Goal: Transaction & Acquisition: Purchase product/service

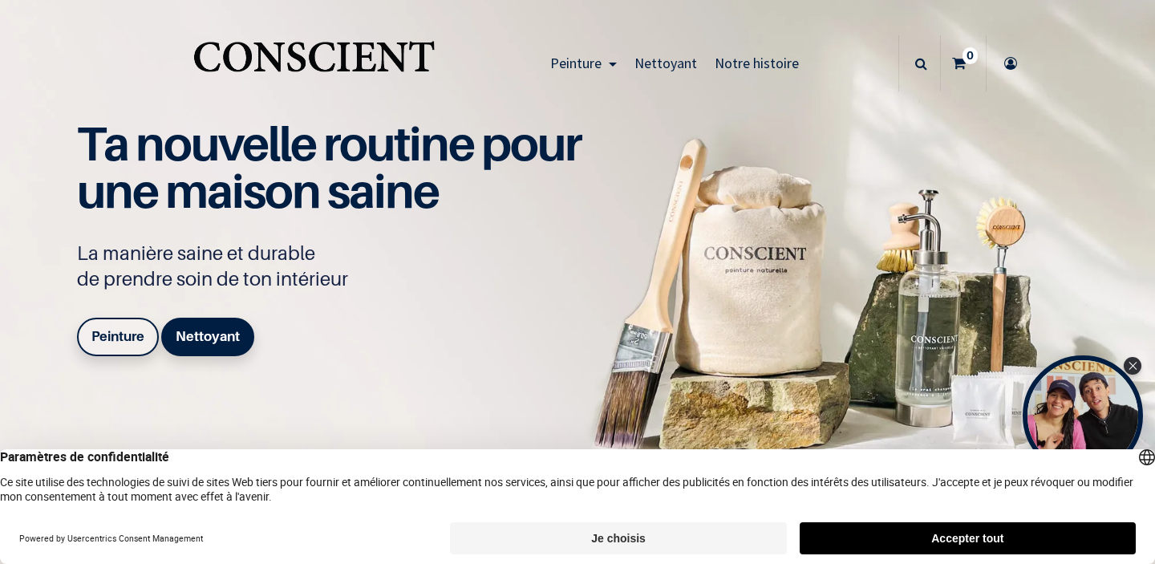
click at [119, 337] on b "Peinture" at bounding box center [117, 336] width 53 height 16
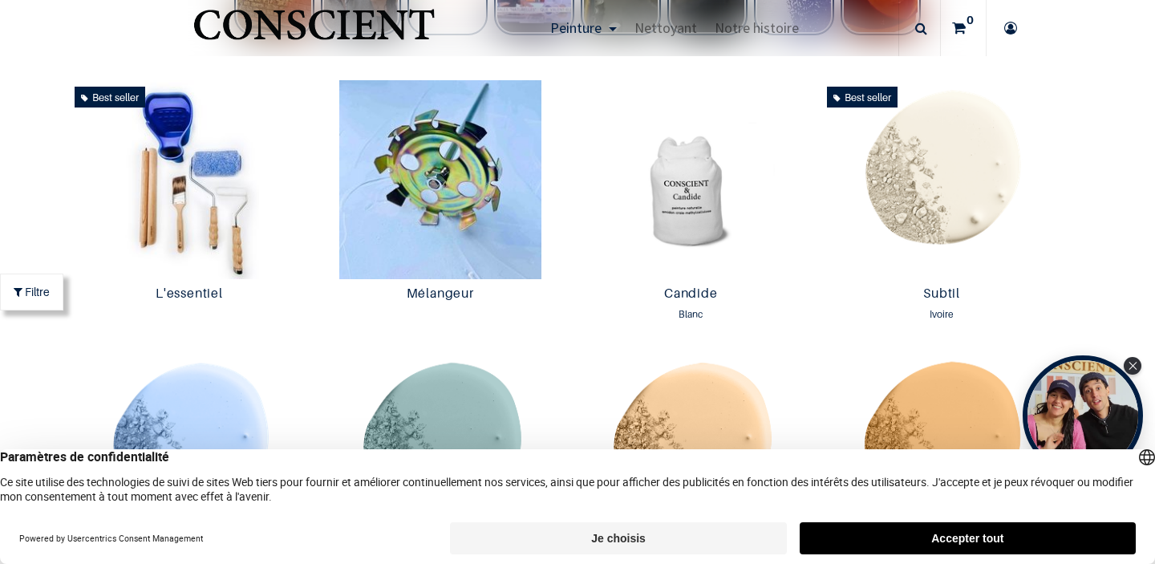
scroll to position [824, 0]
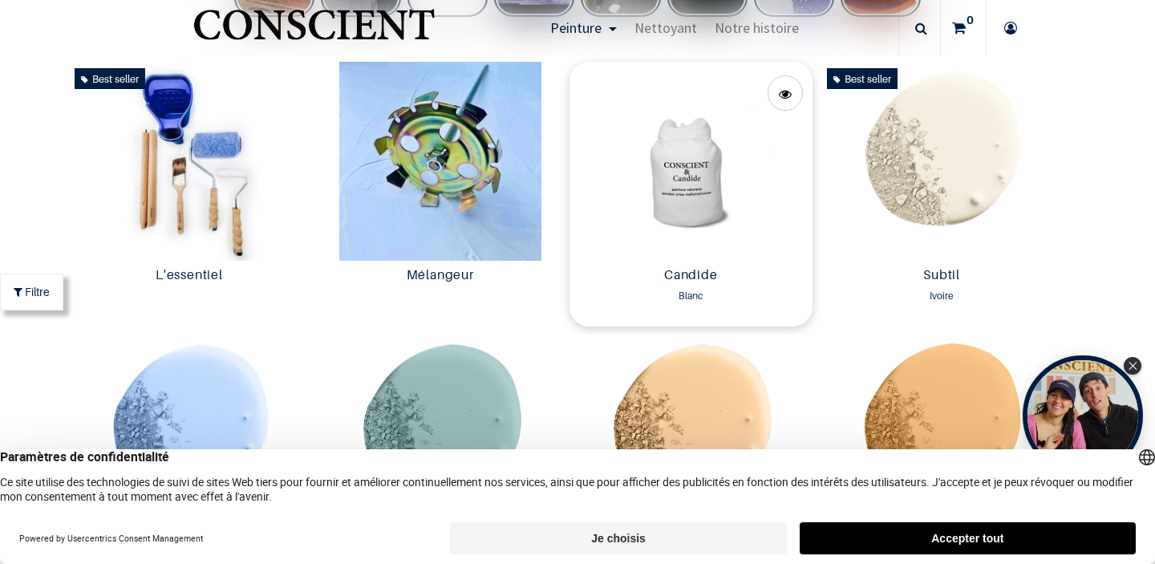
click at [697, 185] on img at bounding box center [690, 161] width 243 height 199
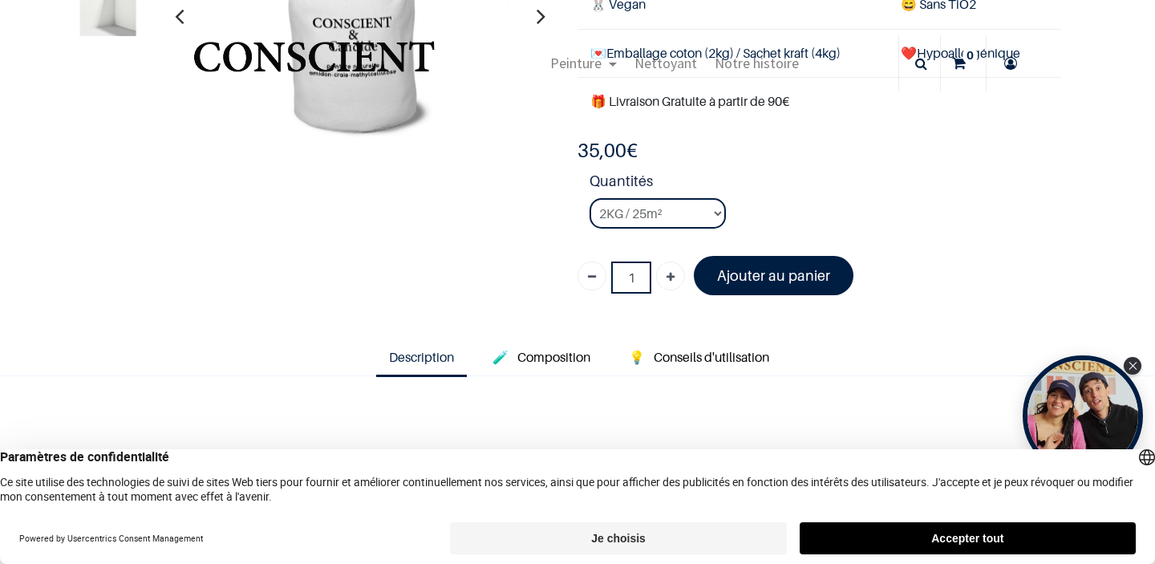
scroll to position [228, 0]
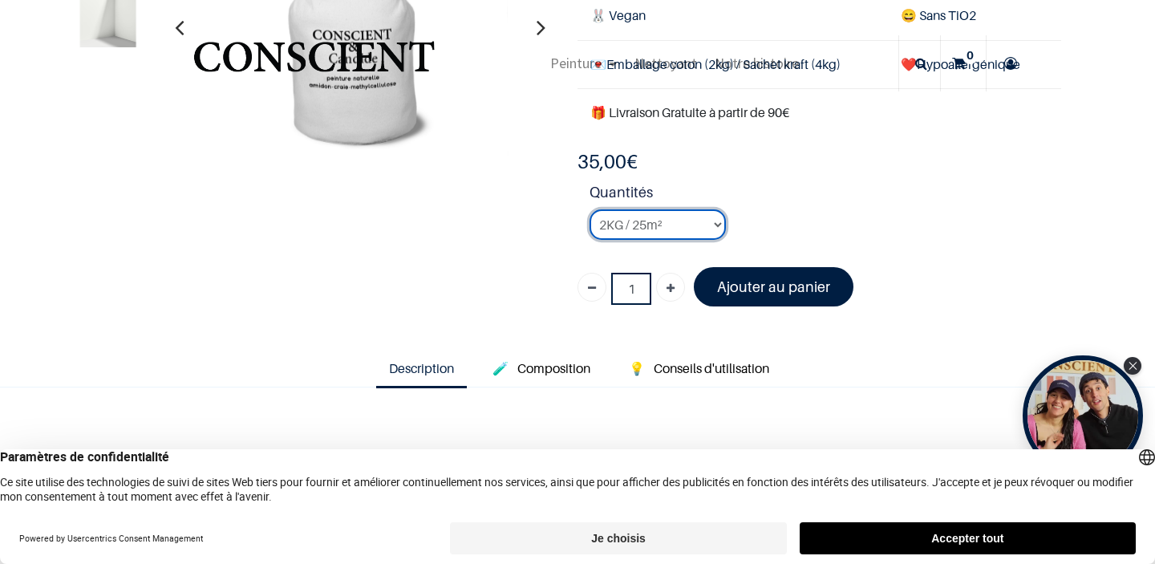
select select "3"
click option "8KG / 100m²" at bounding box center [0, 0] width 0 height 0
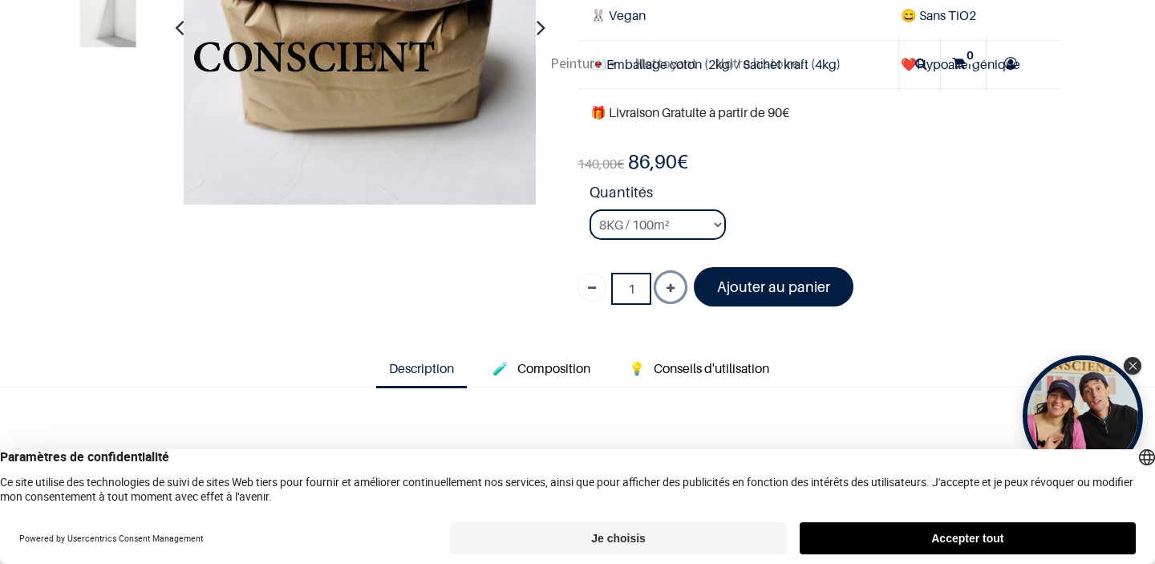
click at [670, 282] on icon "Ajouter" at bounding box center [670, 288] width 8 height 29
click at [731, 285] on font "Ajouter au panier" at bounding box center [773, 286] width 113 height 17
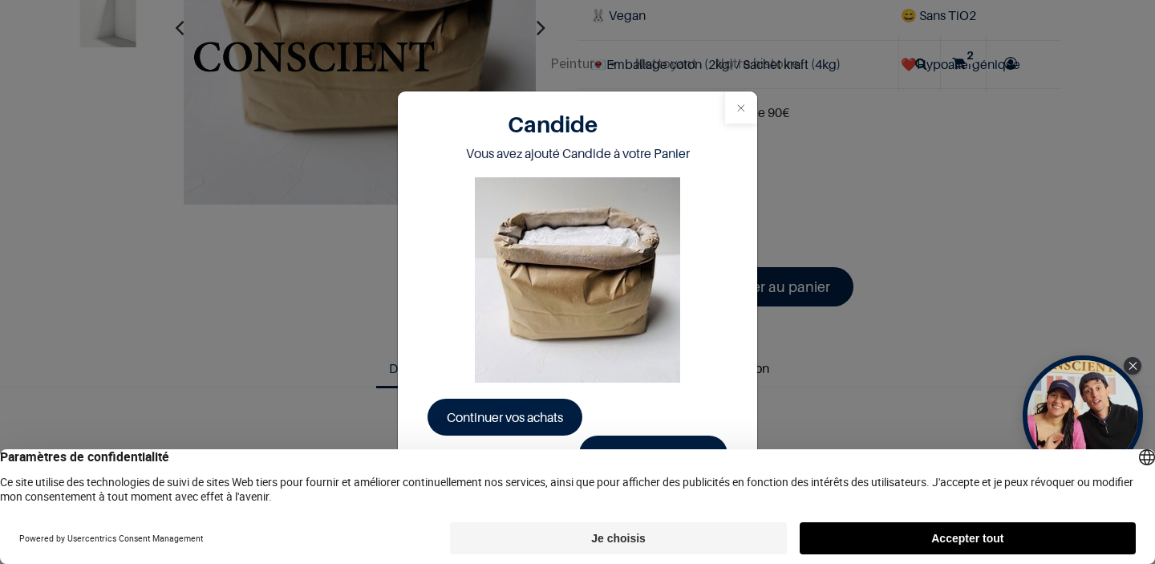
click at [737, 110] on button "Close" at bounding box center [741, 107] width 32 height 32
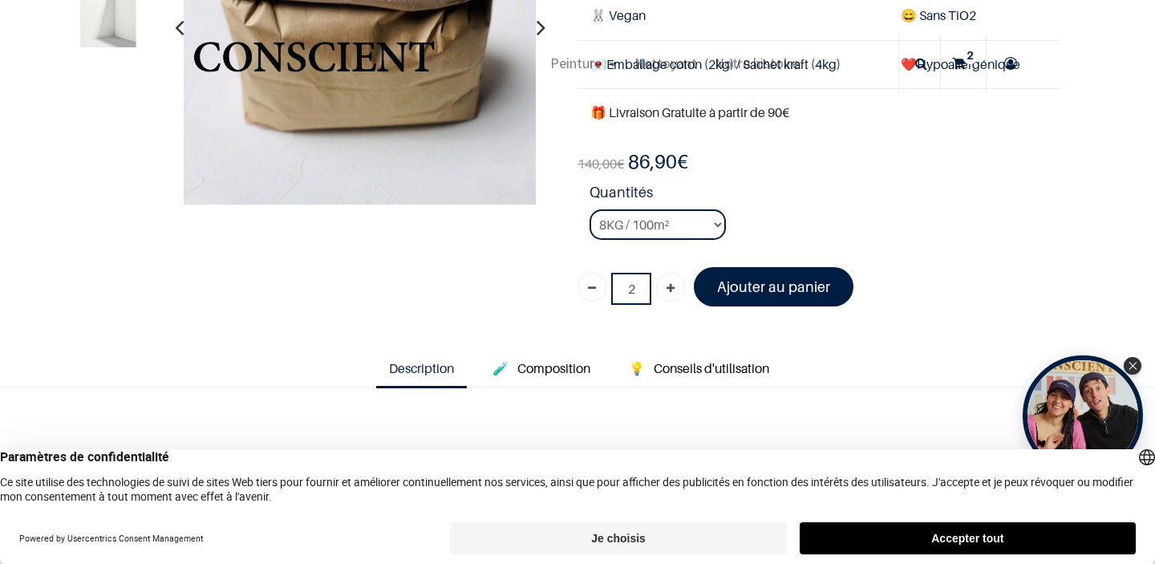
scroll to position [228, 0]
click at [665, 288] on link "Ajouter" at bounding box center [670, 287] width 29 height 29
type input "3"
click at [957, 56] on icon at bounding box center [959, 63] width 14 height 56
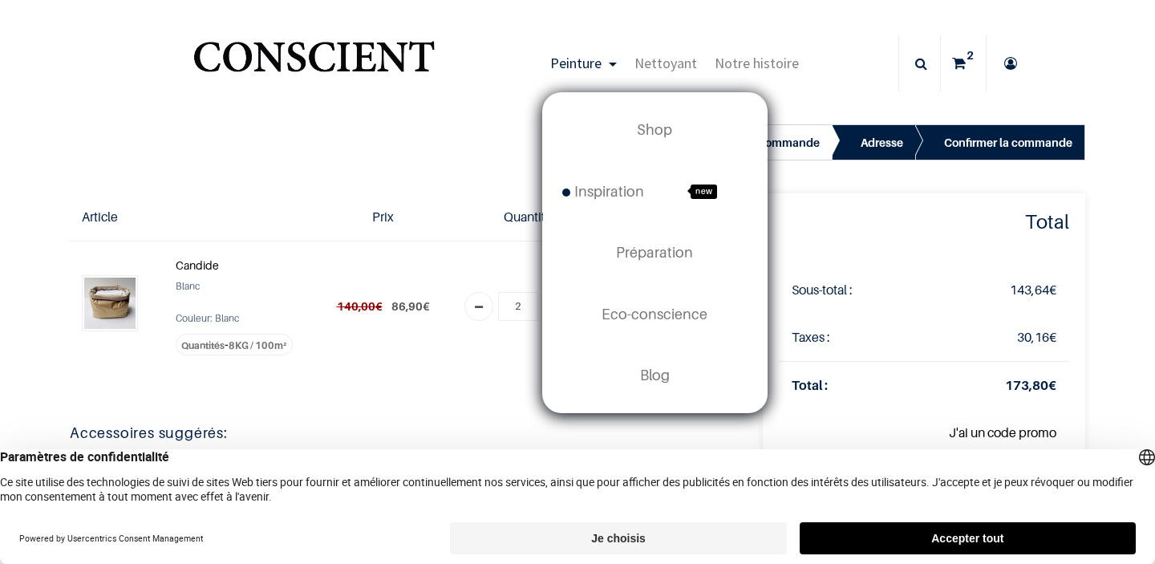
click at [593, 66] on span "Peinture" at bounding box center [575, 63] width 51 height 18
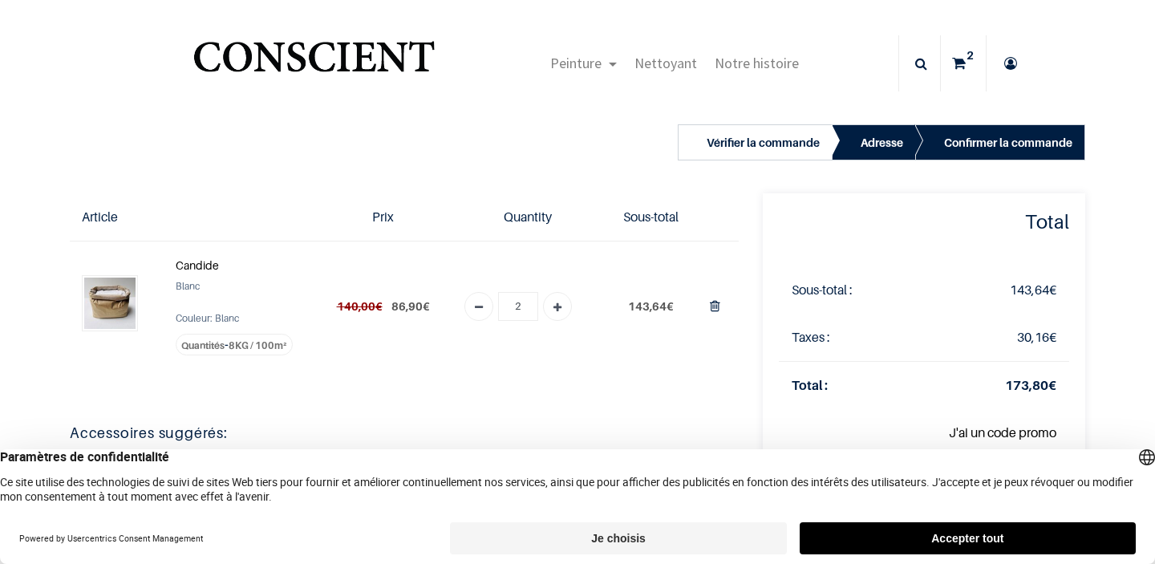
click at [115, 294] on img at bounding box center [109, 302] width 51 height 51
click at [194, 263] on strong "Candide" at bounding box center [197, 265] width 43 height 14
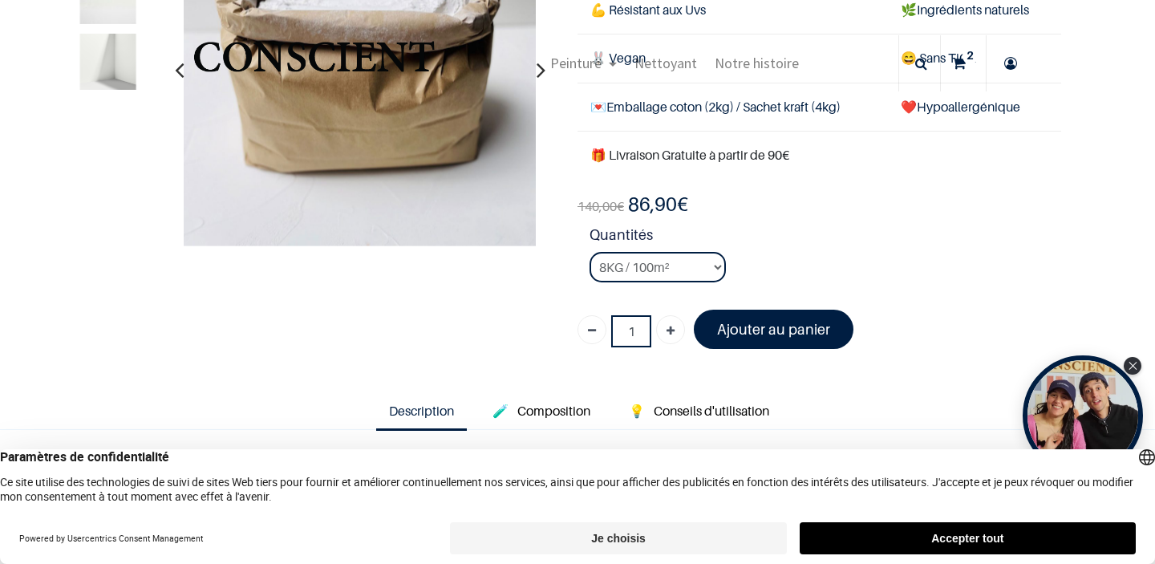
scroll to position [184, 0]
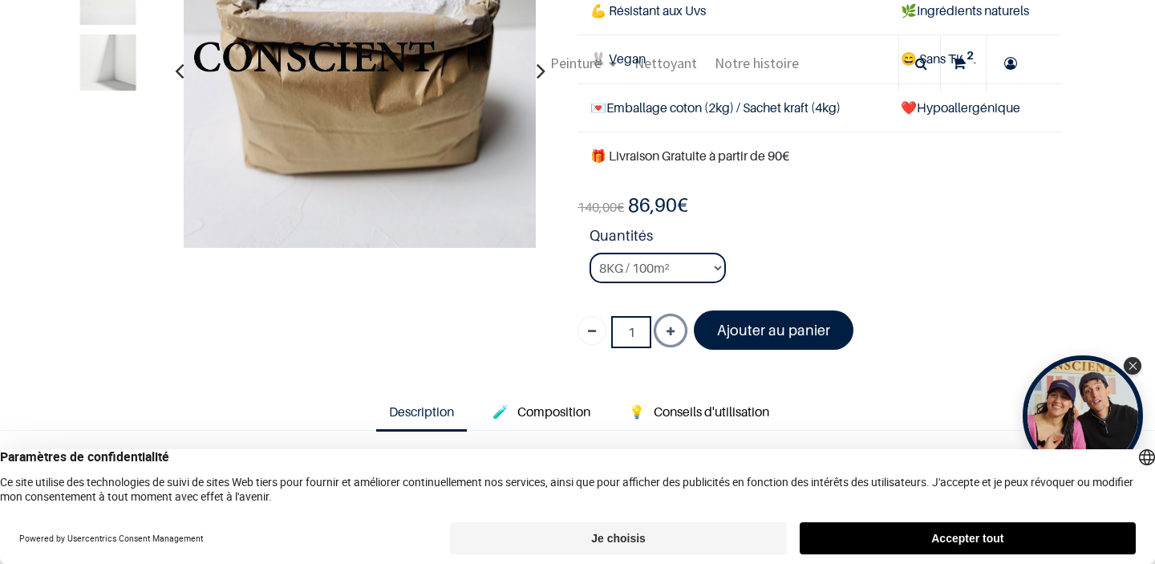
click at [668, 325] on icon "Ajouter" at bounding box center [670, 332] width 8 height 29
type input "3"
click at [765, 319] on link "Ajouter au panier" at bounding box center [774, 329] width 160 height 39
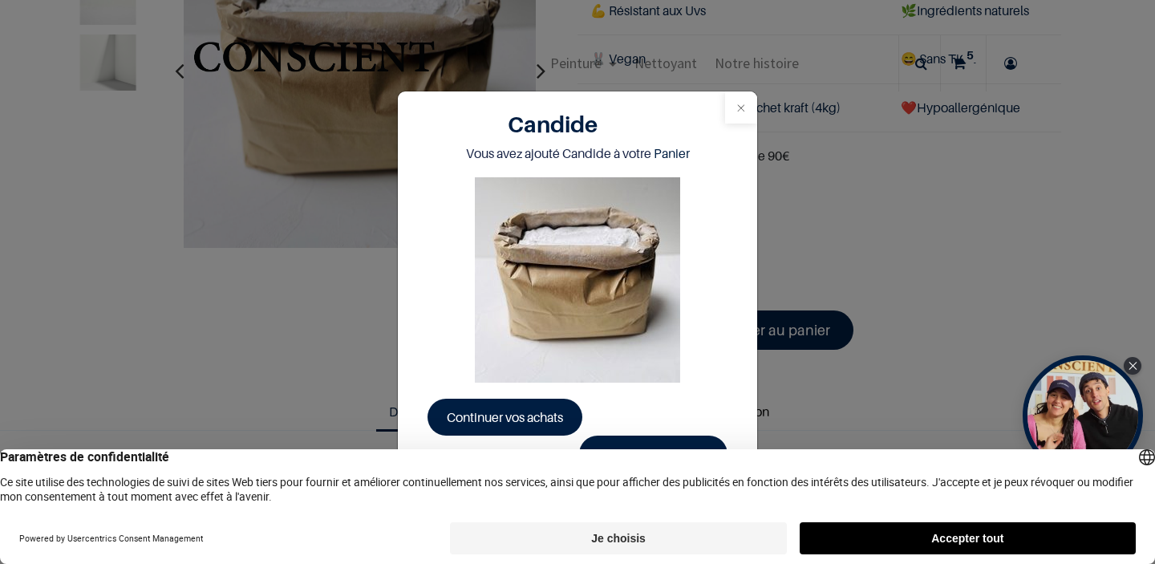
click at [743, 111] on button "Close" at bounding box center [741, 107] width 32 height 32
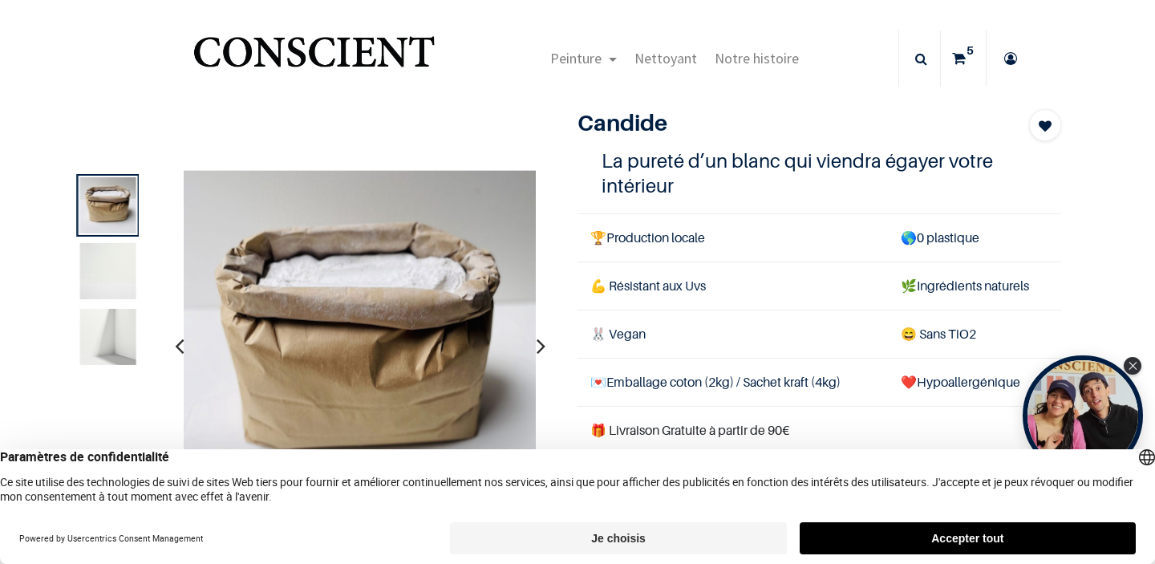
scroll to position [4, 0]
click at [963, 53] on sup "5" at bounding box center [969, 51] width 15 height 16
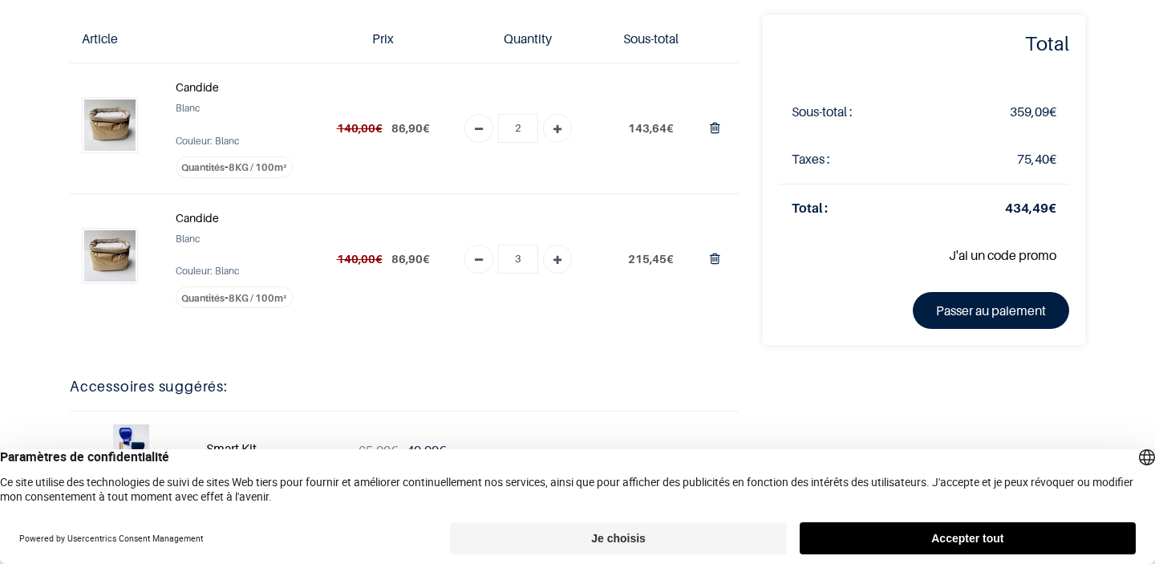
scroll to position [139, 0]
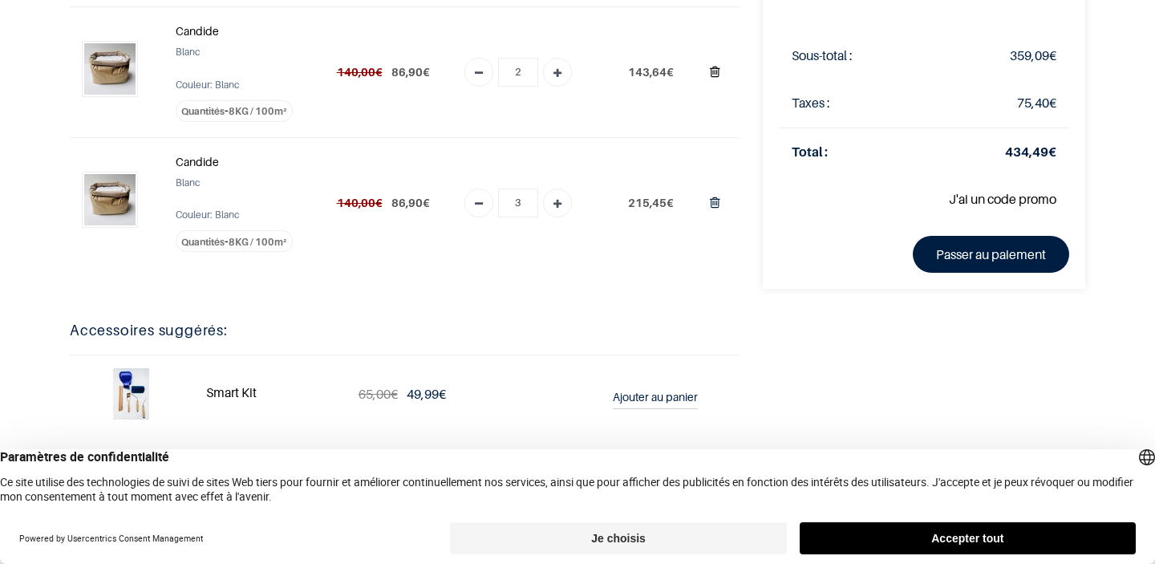
click at [714, 67] on icon "Supprimer du panier" at bounding box center [715, 72] width 10 height 22
type input "0"
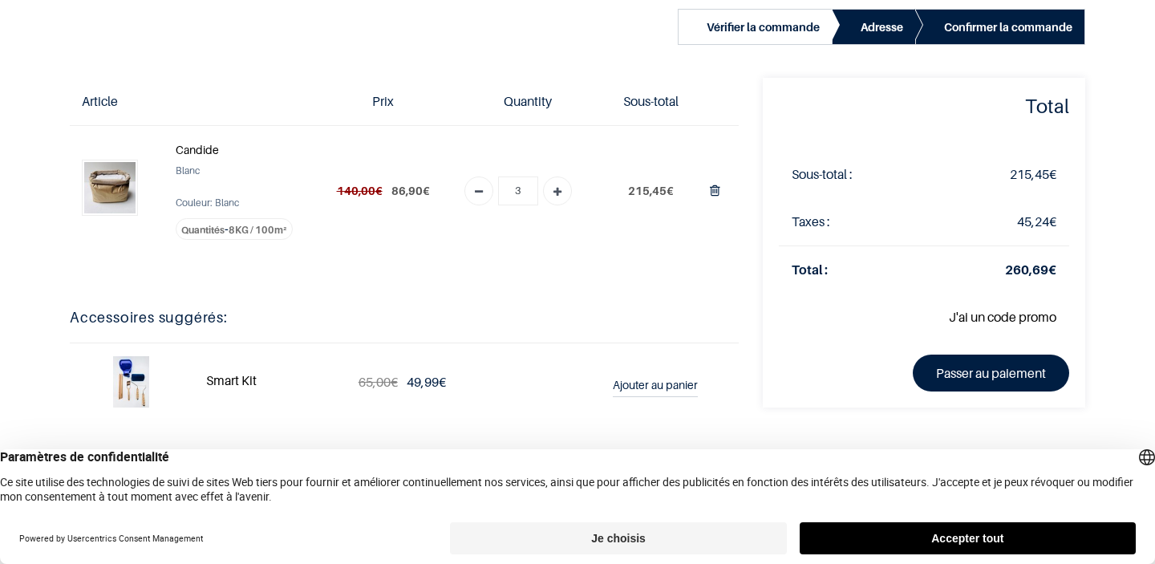
scroll to position [0, 0]
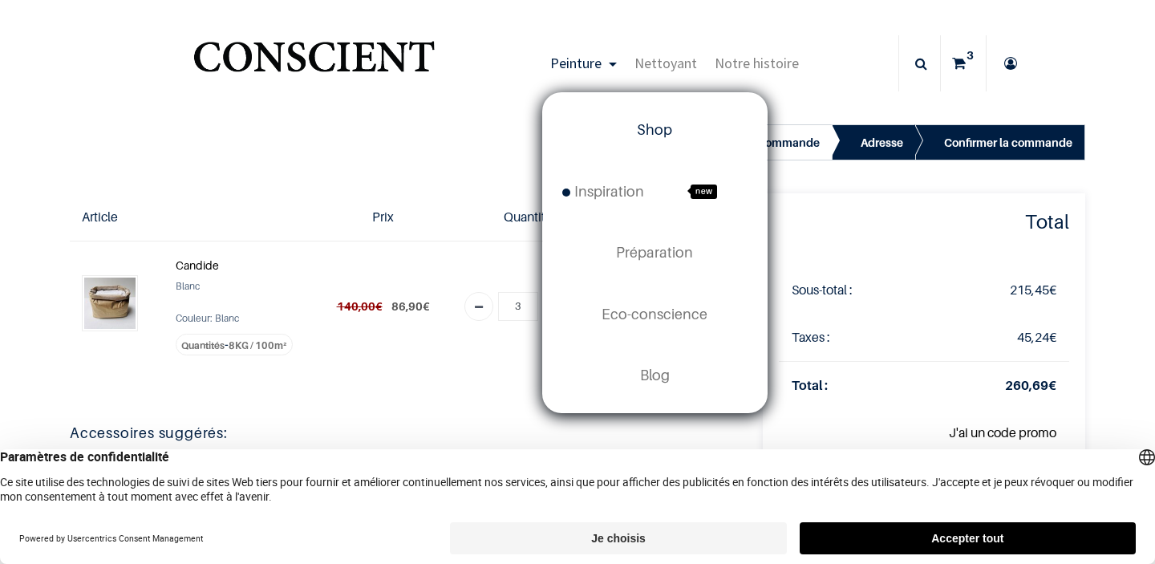
click at [657, 138] on span "Shop" at bounding box center [654, 129] width 35 height 17
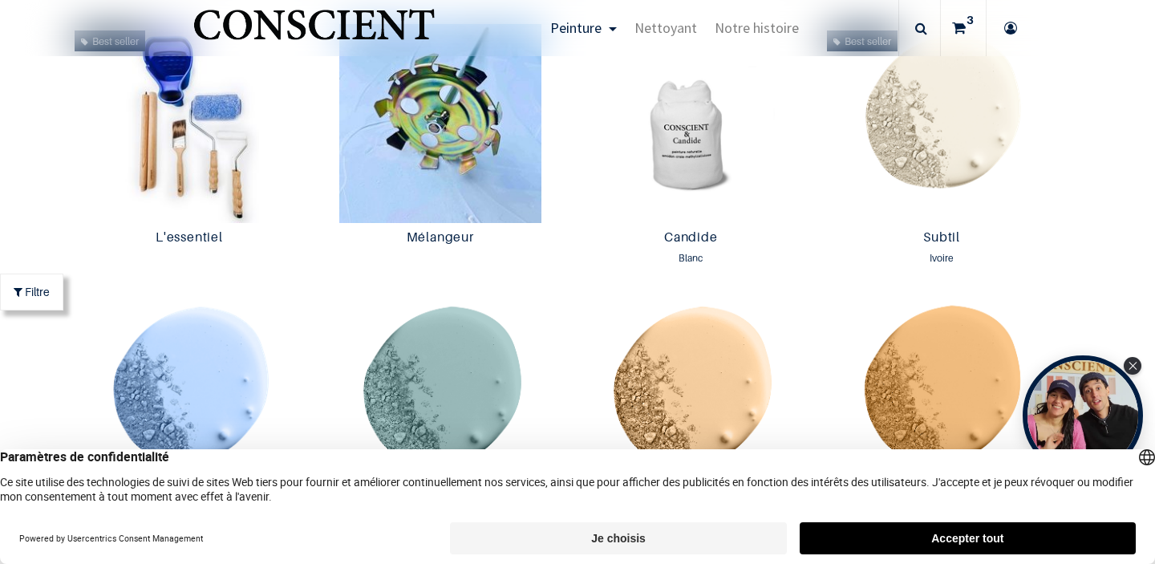
scroll to position [860, 0]
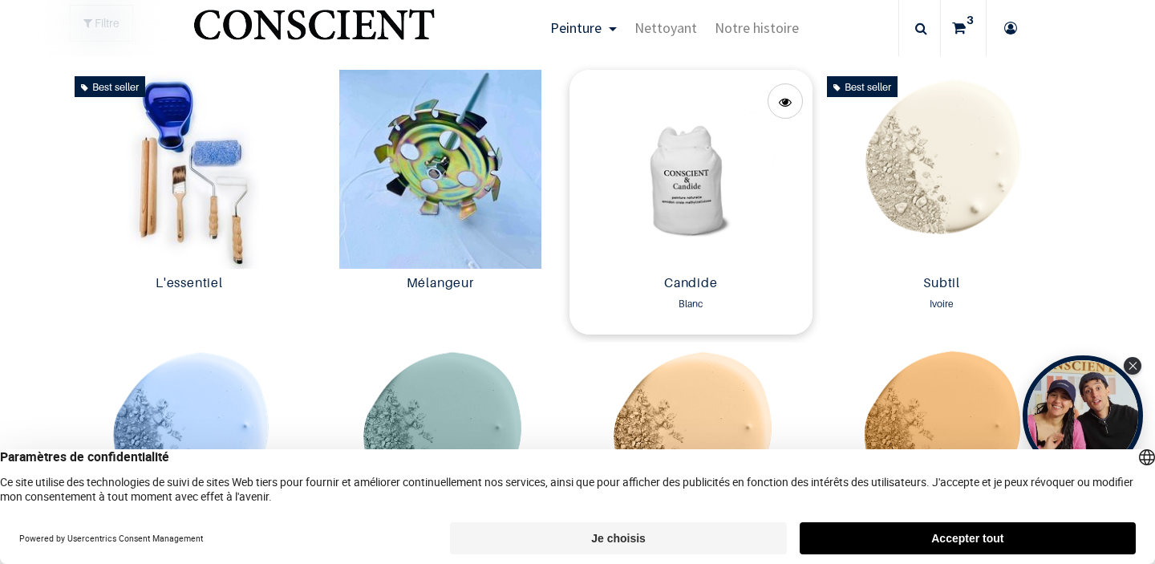
click at [687, 196] on img at bounding box center [690, 169] width 243 height 199
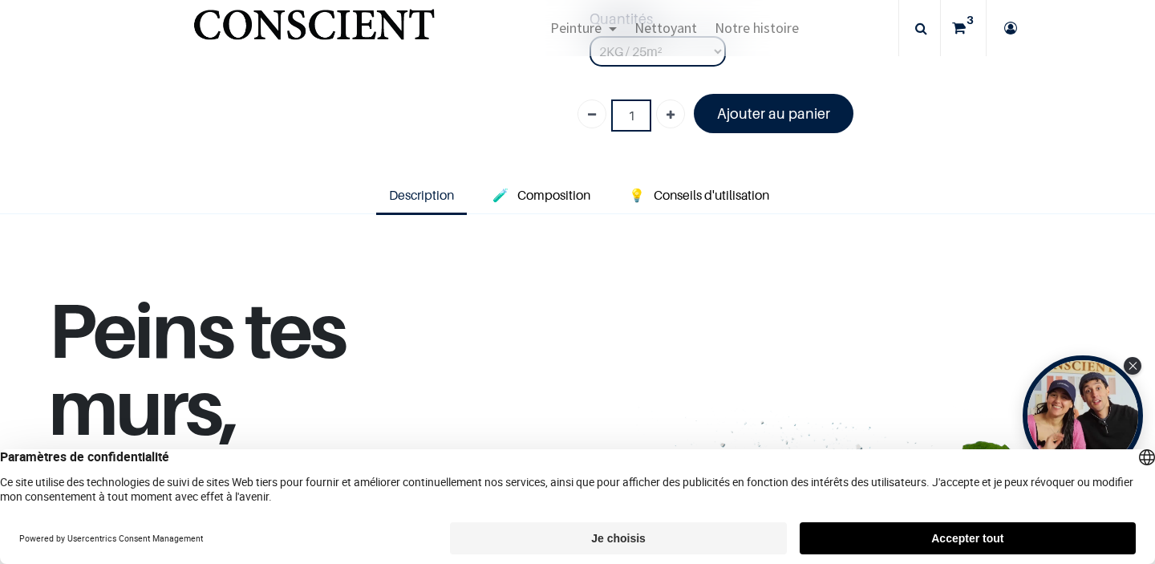
scroll to position [374, 0]
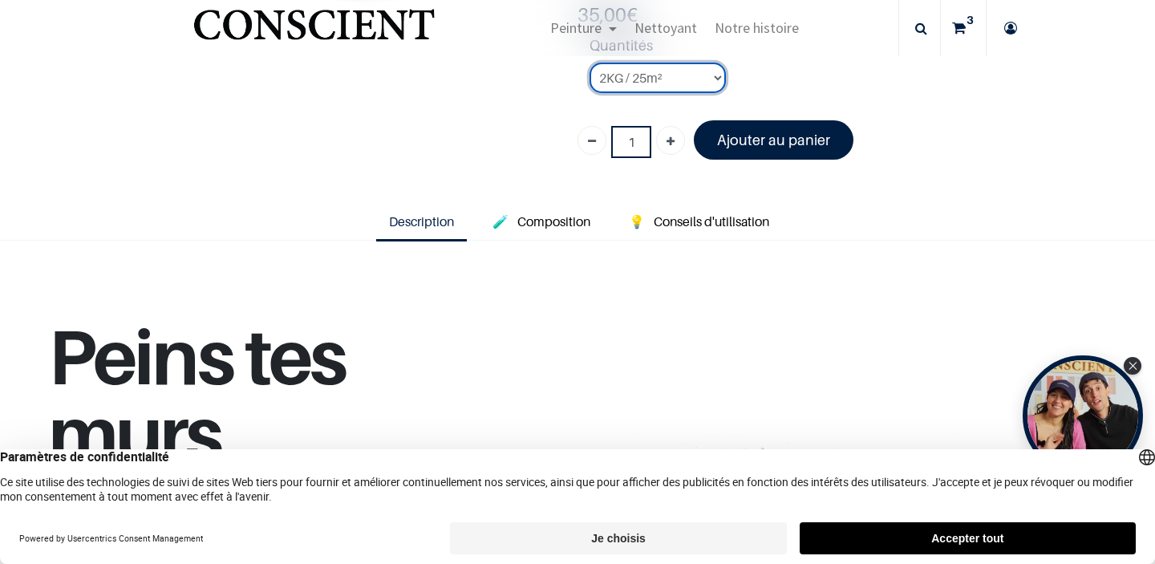
select select "3"
click option "8KG / 100m²" at bounding box center [0, 0] width 0 height 0
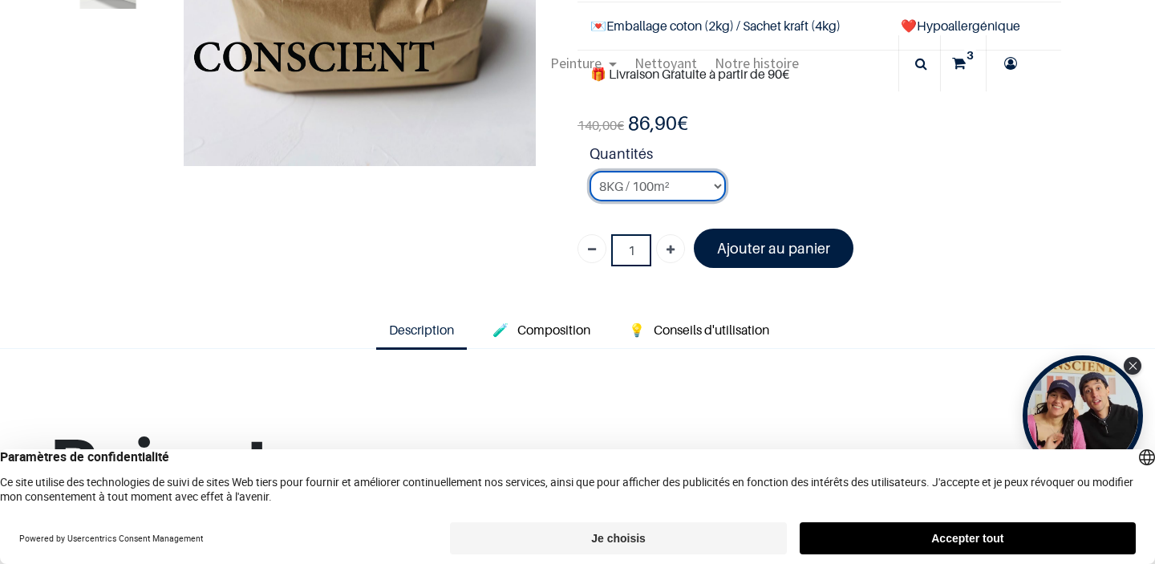
scroll to position [153, 0]
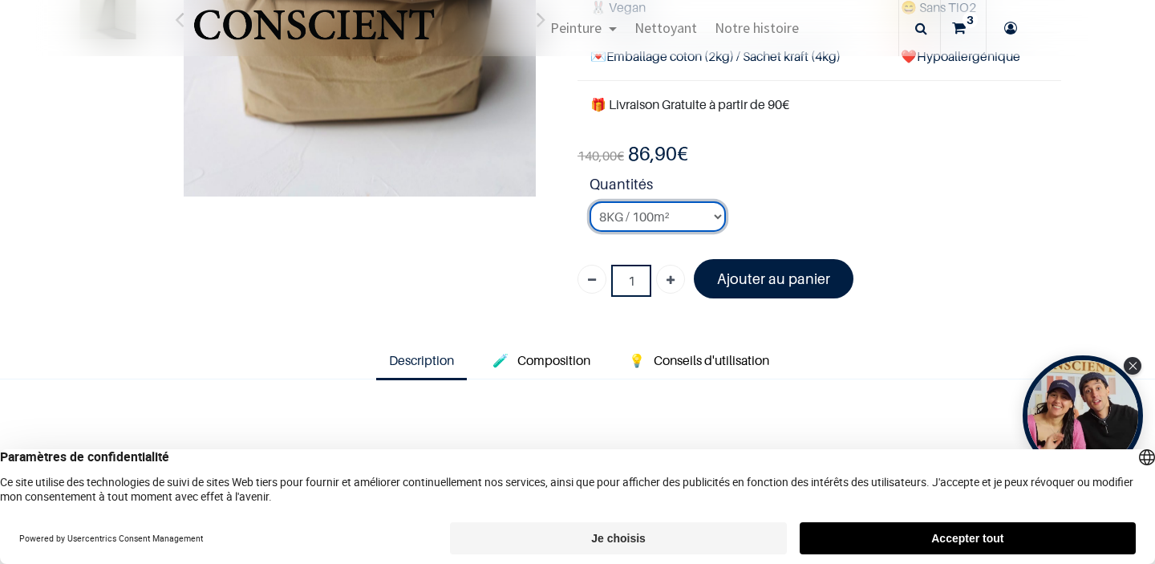
scroll to position [227, 0]
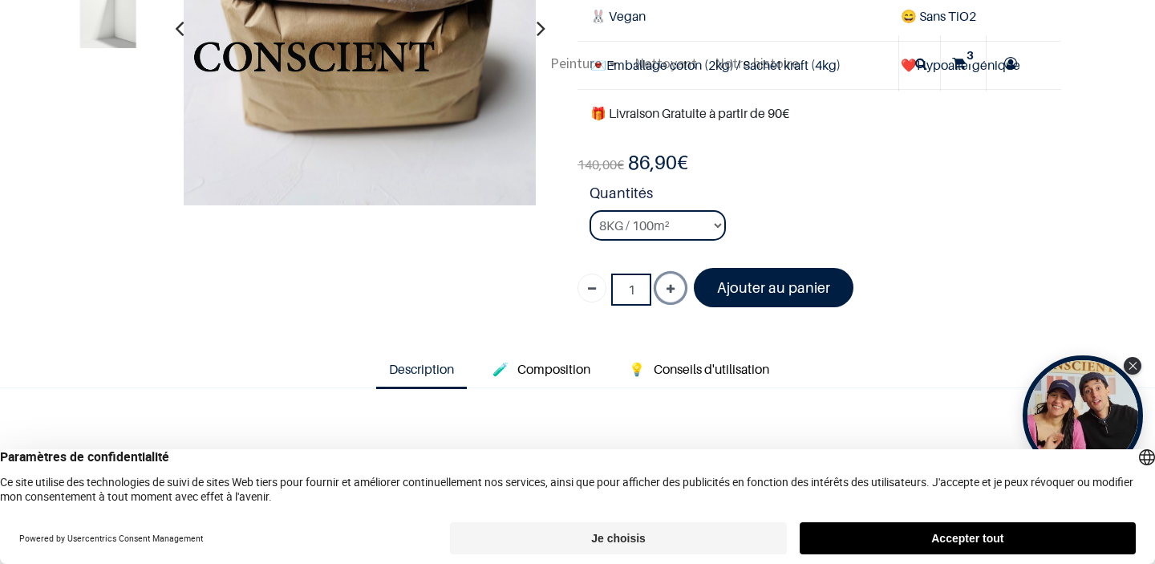
click at [668, 284] on icon "Ajouter" at bounding box center [670, 289] width 8 height 29
type input "2"
click at [962, 60] on icon at bounding box center [959, 63] width 14 height 56
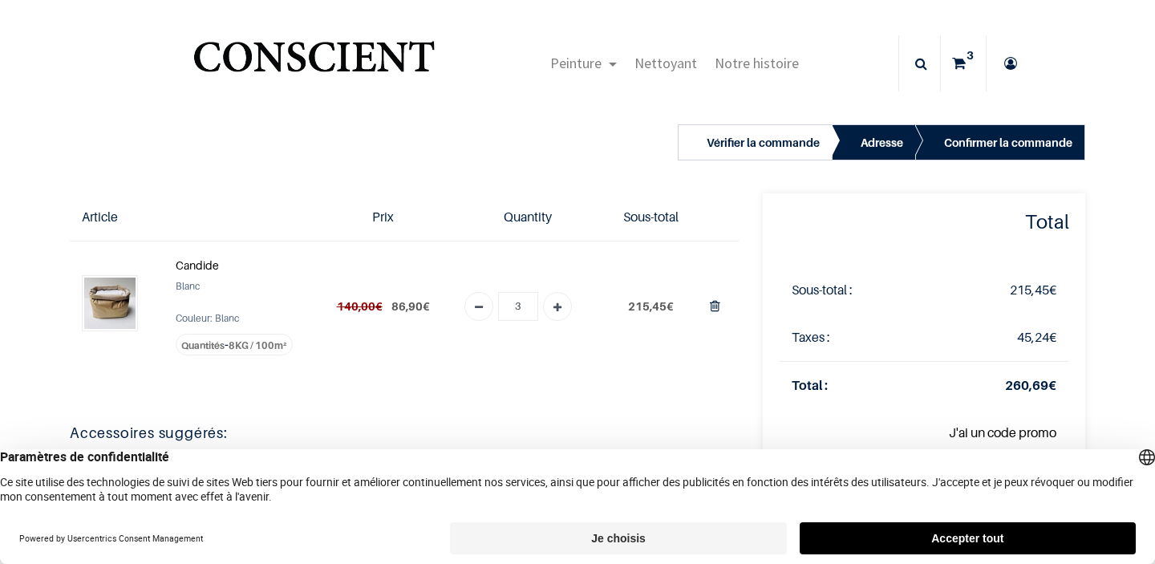
click at [481, 304] on icon "Remove one" at bounding box center [479, 307] width 8 height 29
type input "2"
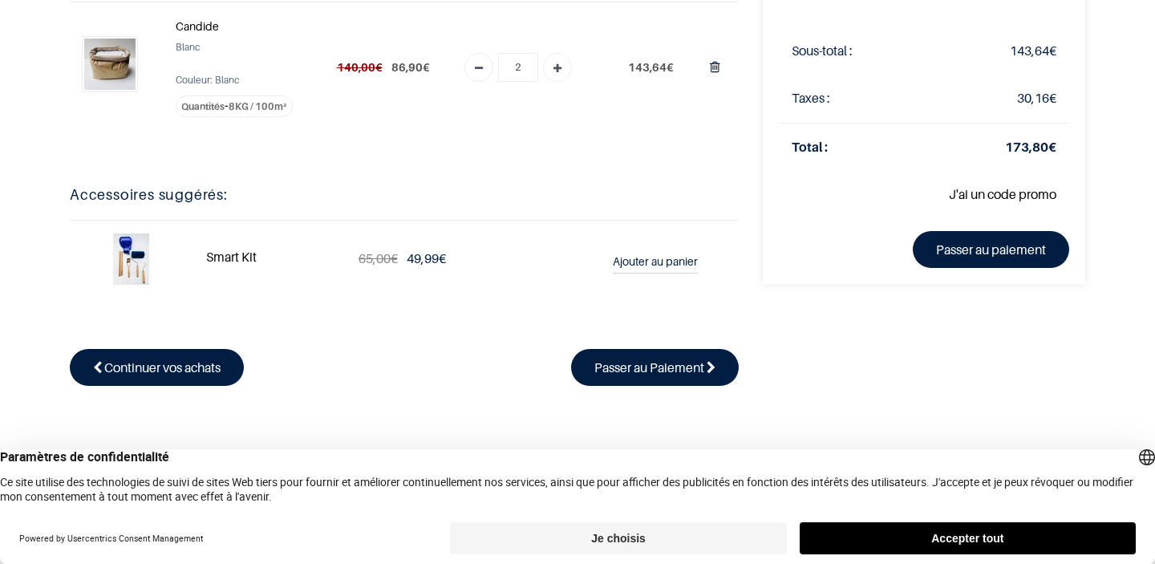
scroll to position [67, 0]
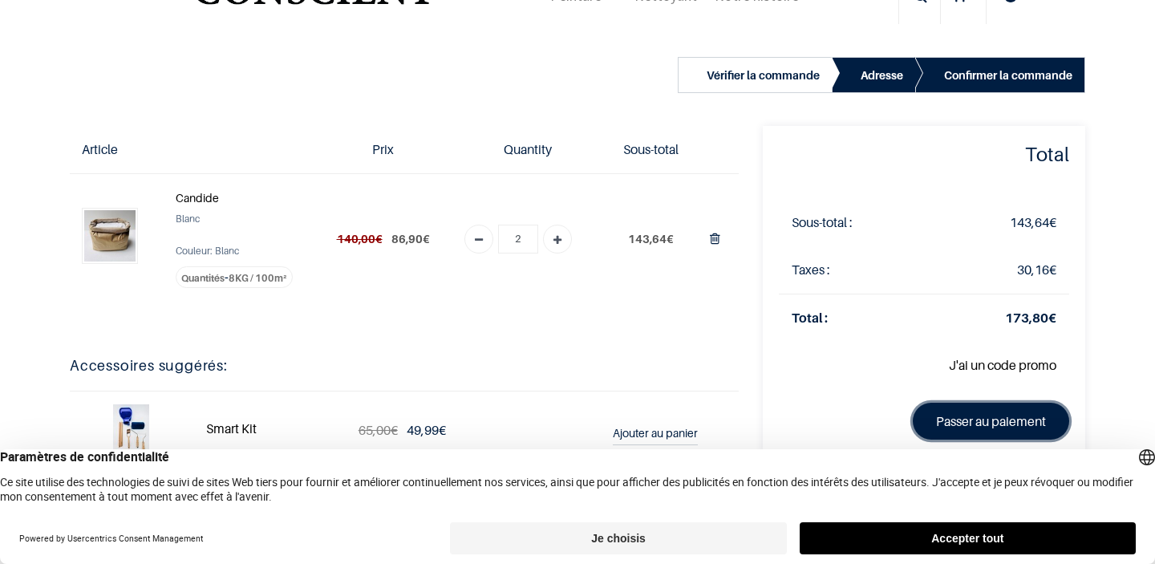
click at [1024, 415] on link "Passer au paiement" at bounding box center [991, 421] width 156 height 37
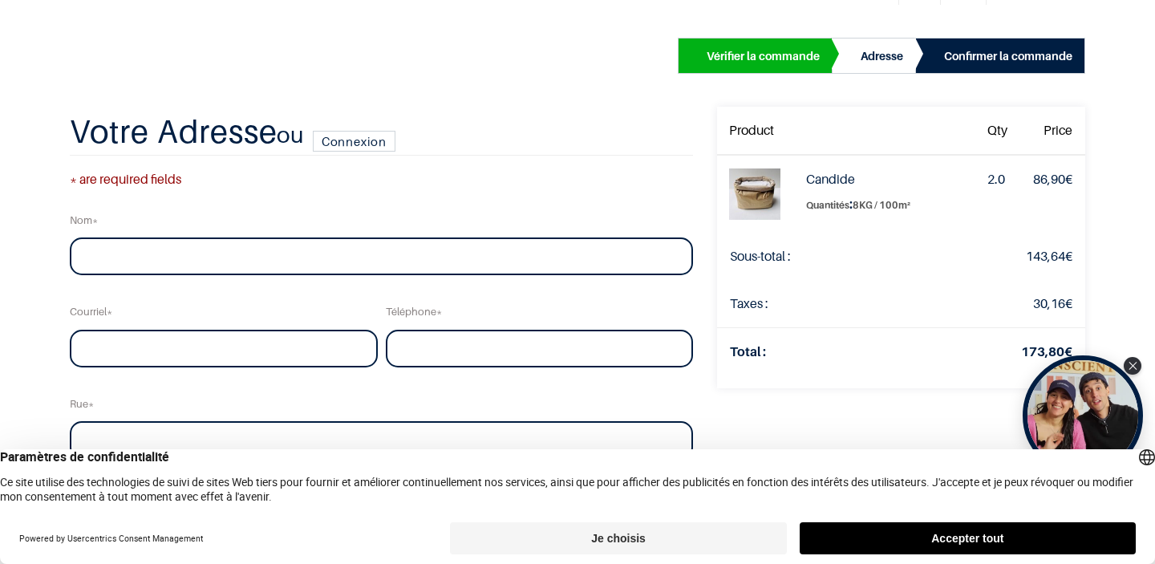
scroll to position [90, 0]
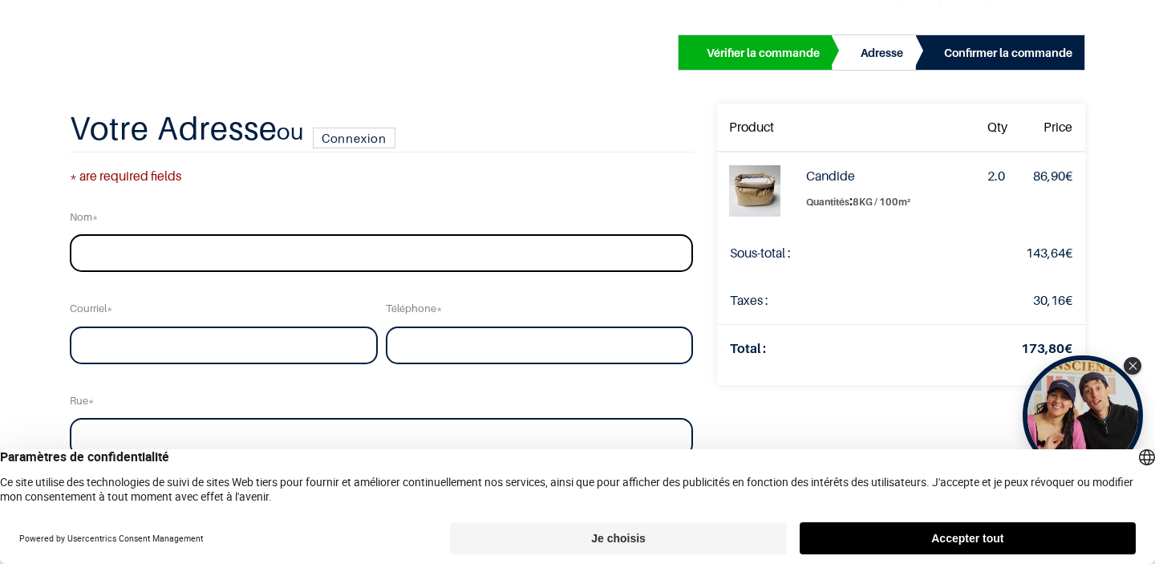
click at [648, 253] on input "text" at bounding box center [381, 253] width 623 height 38
type input "gallon"
click at [315, 345] on input "email" at bounding box center [224, 345] width 308 height 38
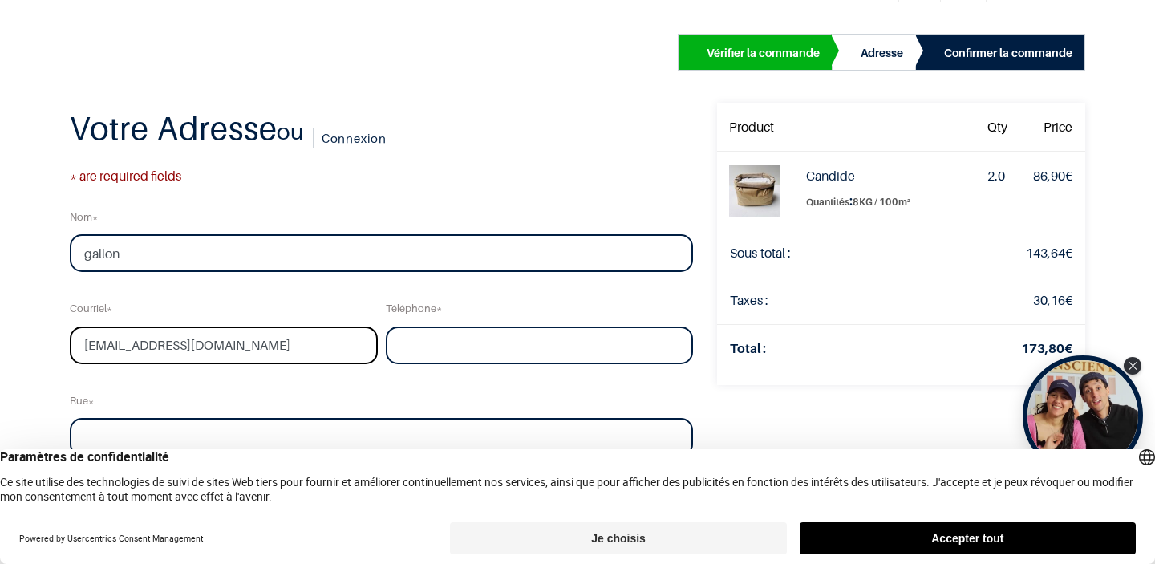
type input "osgallon@hotmail.fr"
click at [418, 354] on input "tel" at bounding box center [540, 345] width 308 height 38
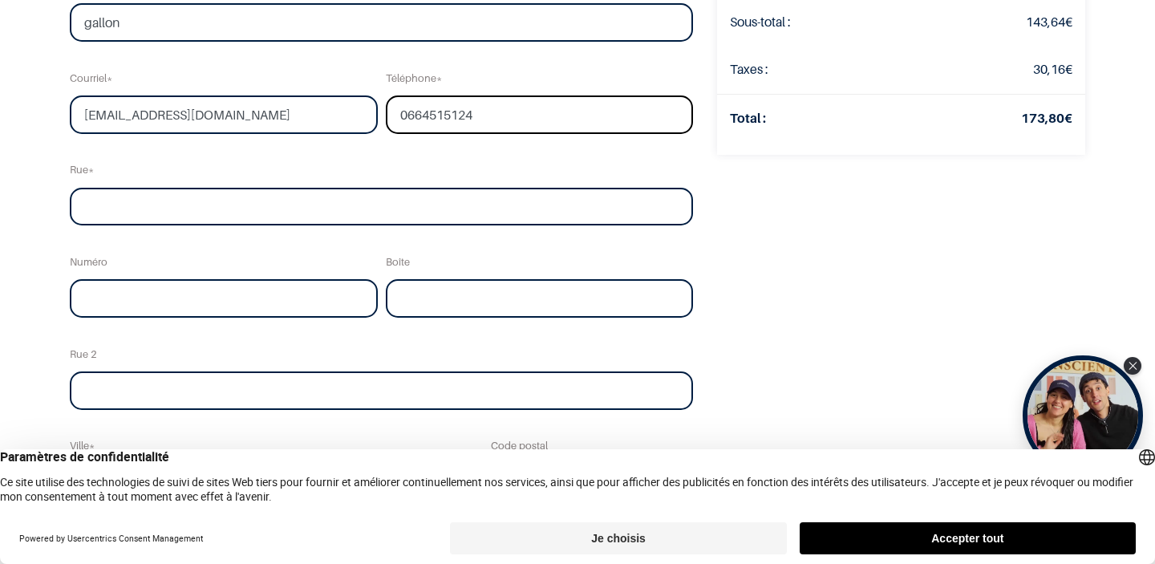
scroll to position [235, 0]
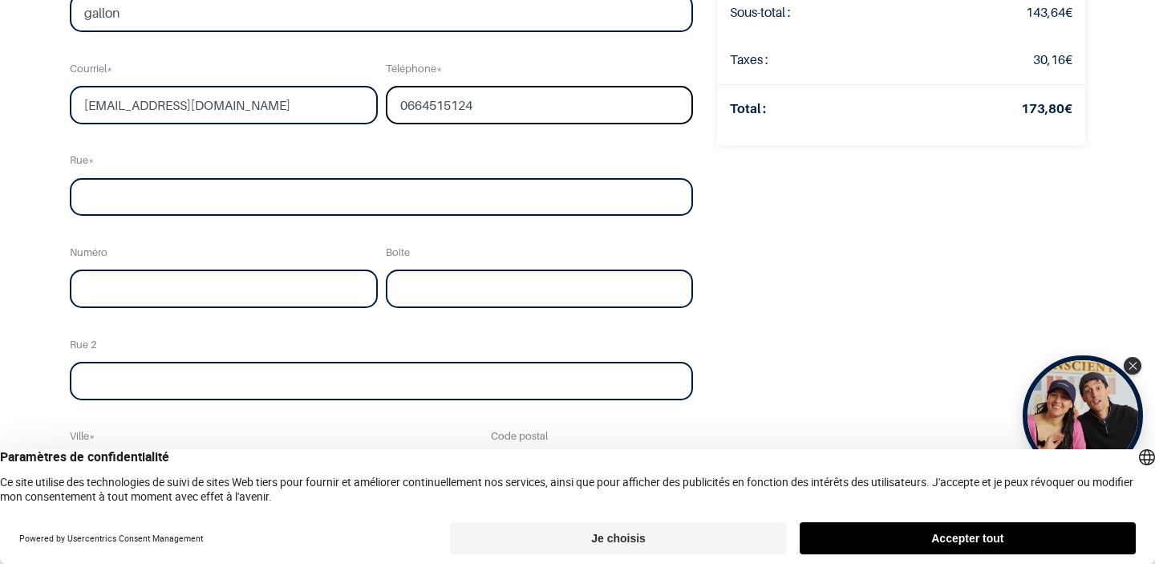
type input "0664515124"
click at [307, 192] on input "text" at bounding box center [381, 197] width 623 height 38
type input "609 Chemin du Planas"
click at [248, 291] on input "text" at bounding box center [224, 288] width 308 height 38
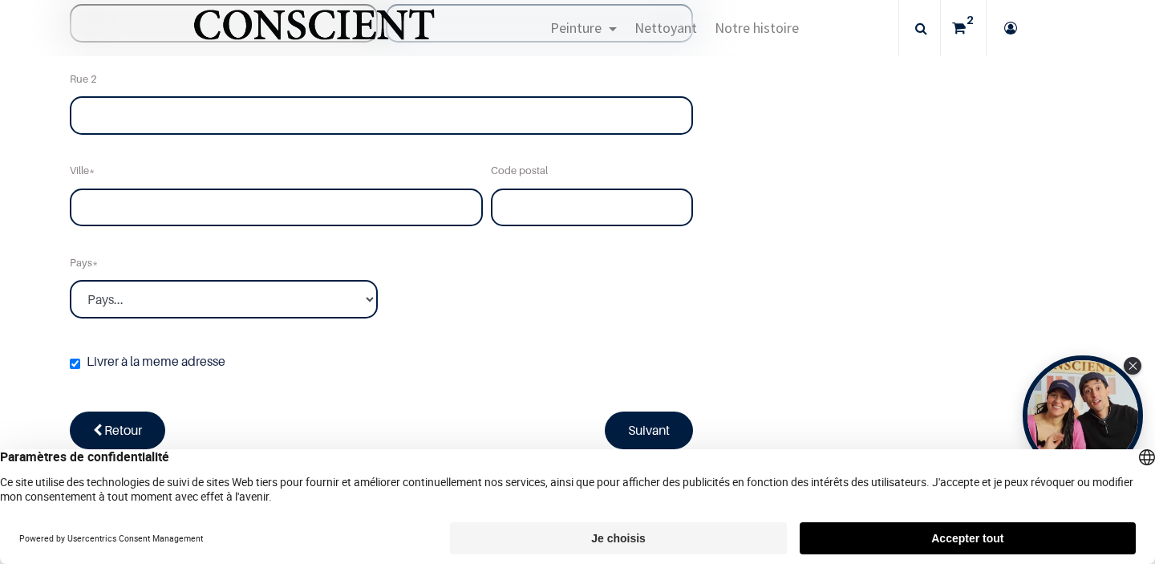
scroll to position [500, 0]
click at [257, 215] on input "text" at bounding box center [276, 208] width 413 height 38
type input "Rochefort-du-Gard"
click at [529, 220] on input "text" at bounding box center [592, 208] width 202 height 38
type input "30650"
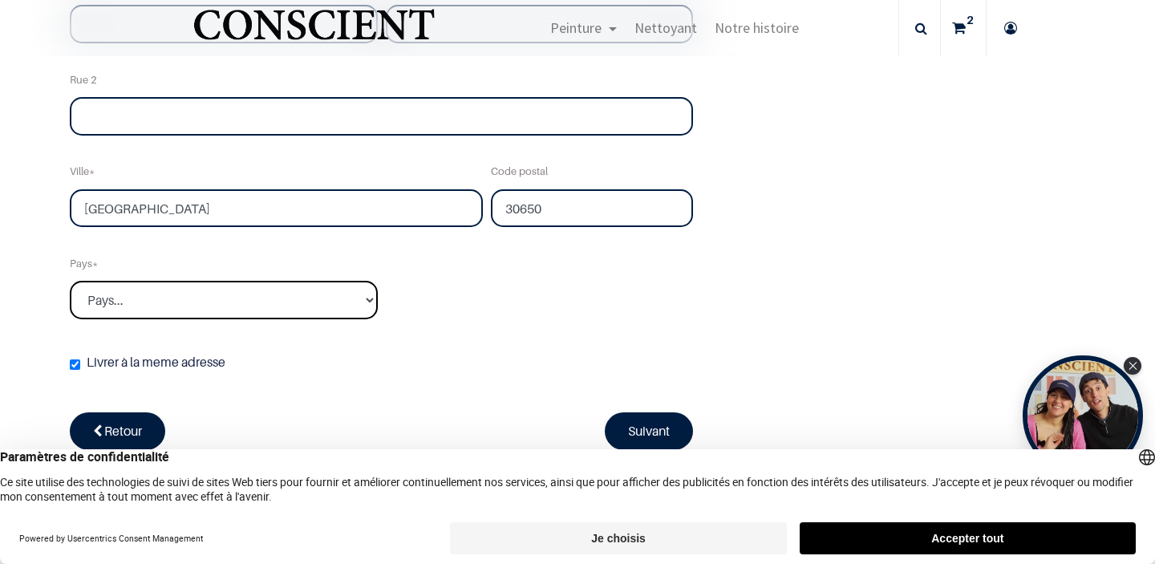
click at [70, 281] on select "Pays... Afghanistan Afrique du sud Albanie Algérie" at bounding box center [224, 300] width 308 height 38
select select "75"
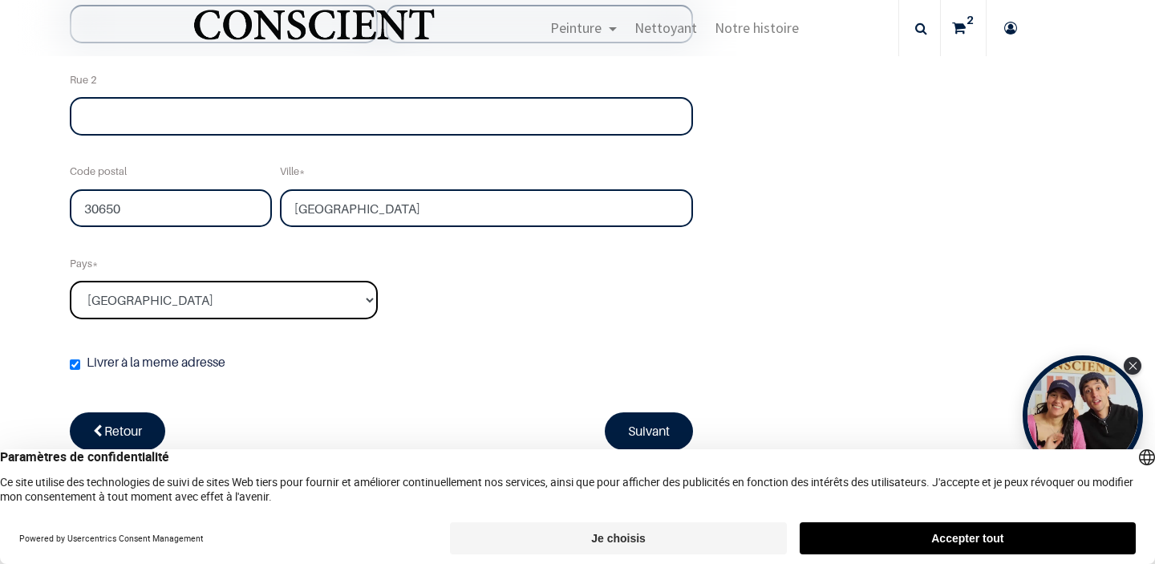
scroll to position [658, 0]
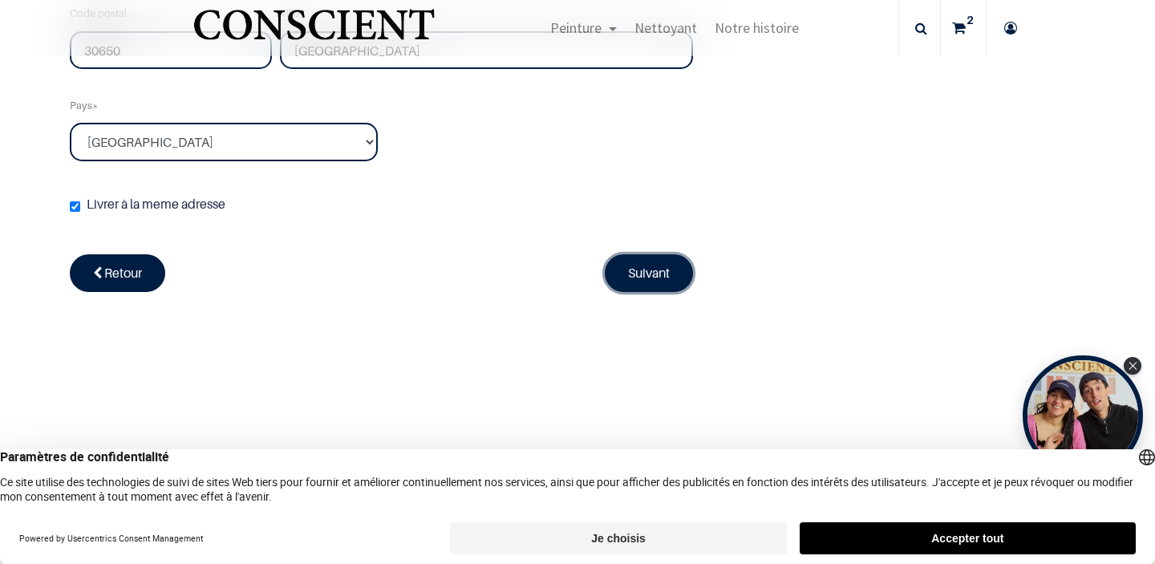
click at [613, 265] on link "Suivant" at bounding box center [649, 272] width 88 height 37
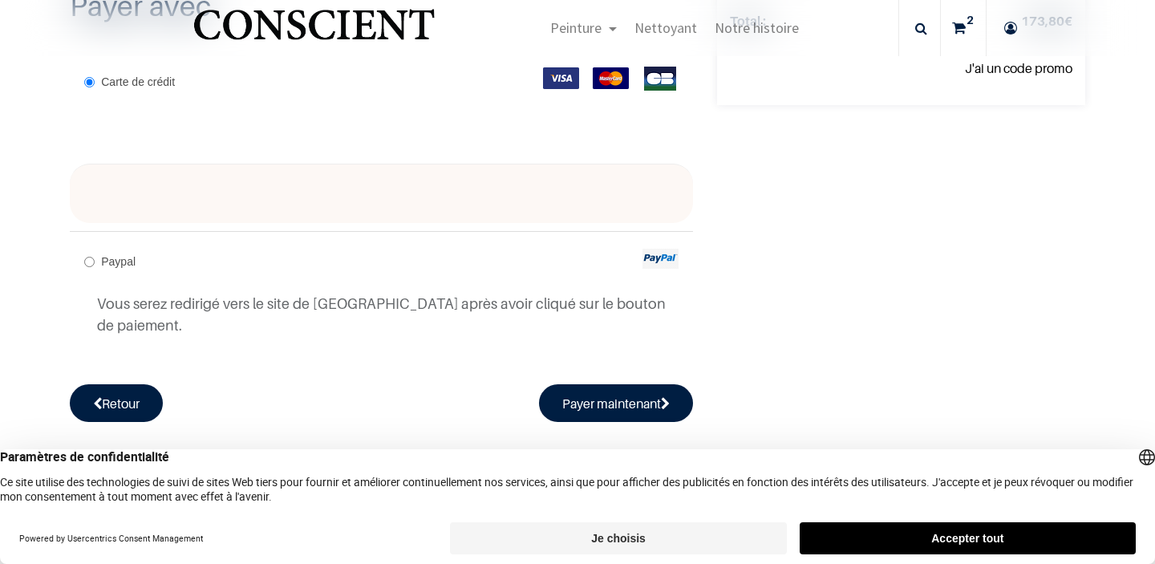
scroll to position [387, 0]
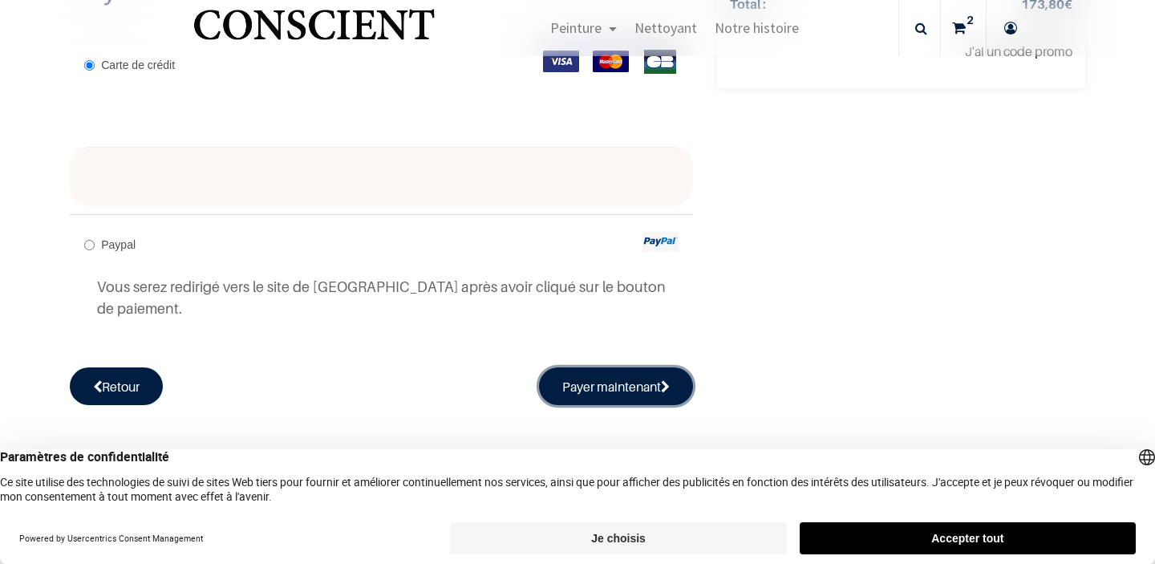
click at [628, 369] on button "Payer maintenant" at bounding box center [616, 385] width 154 height 37
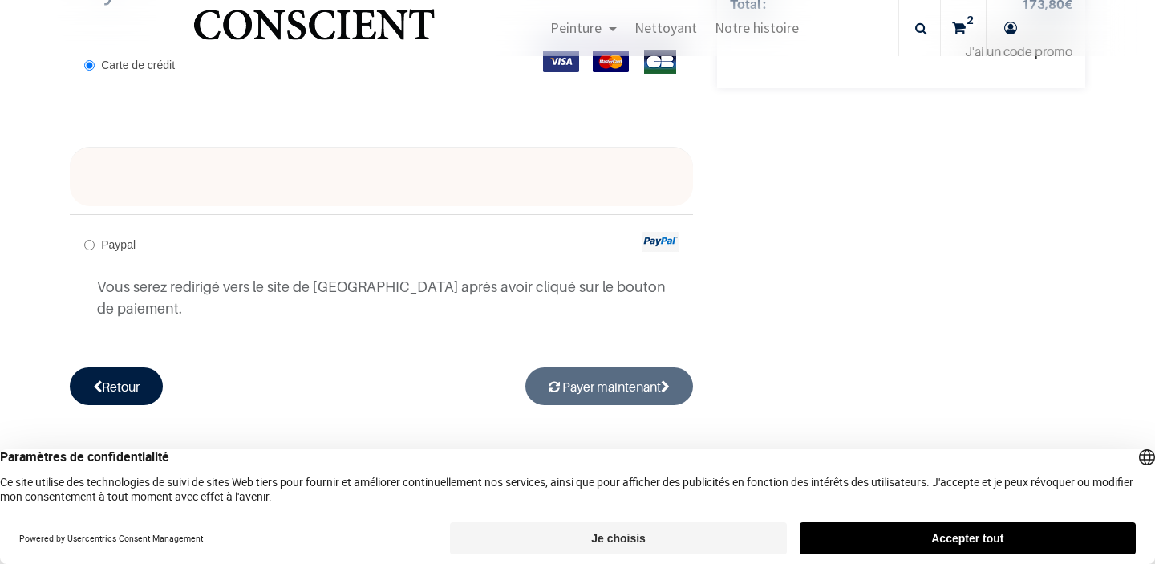
radio input "true"
